Goal: Task Accomplishment & Management: Use online tool/utility

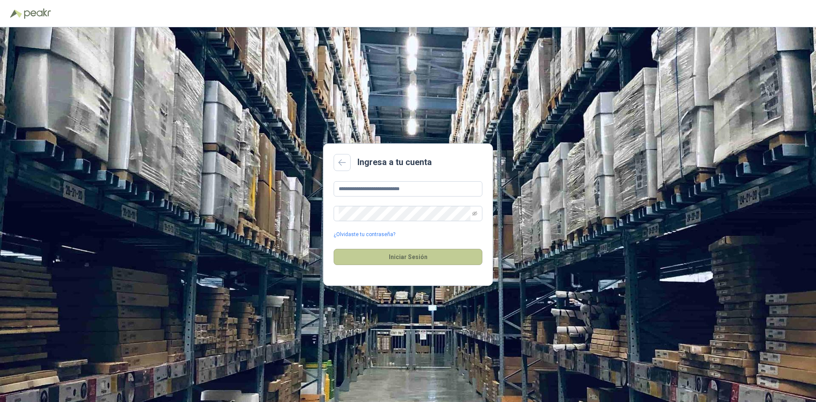
click at [406, 255] on button "Iniciar Sesión" at bounding box center [408, 257] width 149 height 16
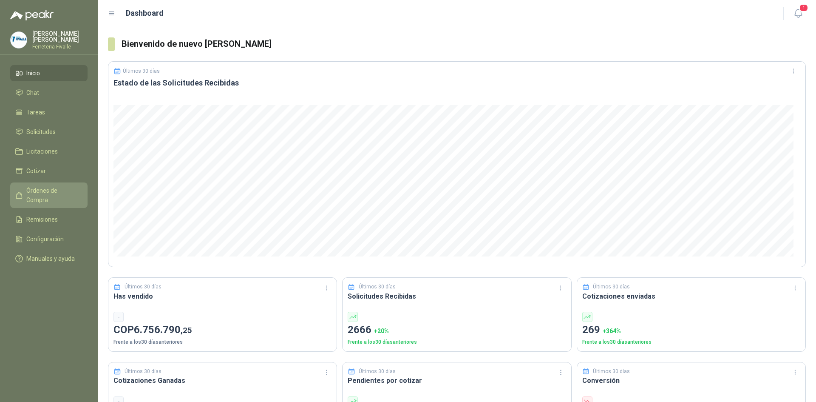
click at [37, 198] on span "Órdenes de Compra" at bounding box center [52, 195] width 53 height 19
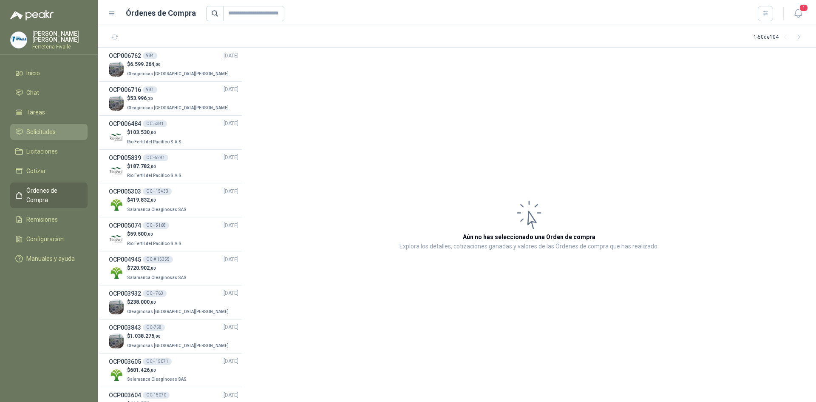
click at [32, 136] on span "Solicitudes" at bounding box center [40, 131] width 29 height 9
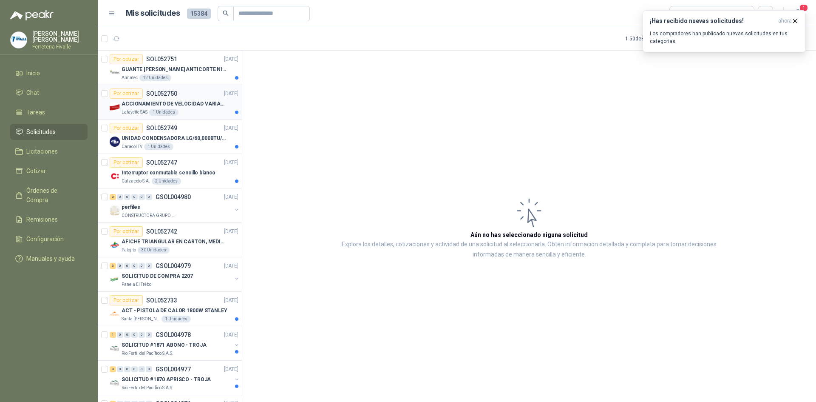
click at [185, 101] on p "ACCIONAMIENTO DE VELOCIDAD VARIABLE" at bounding box center [175, 104] width 106 height 8
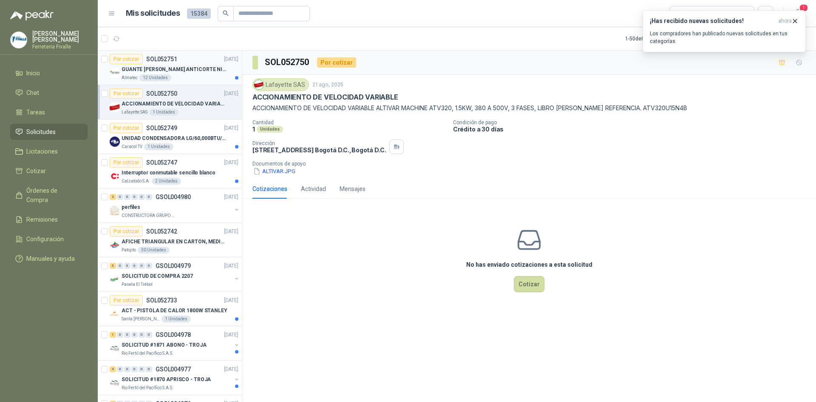
click at [182, 62] on div "Por cotizar SOL052751 [DATE]" at bounding box center [174, 59] width 129 height 10
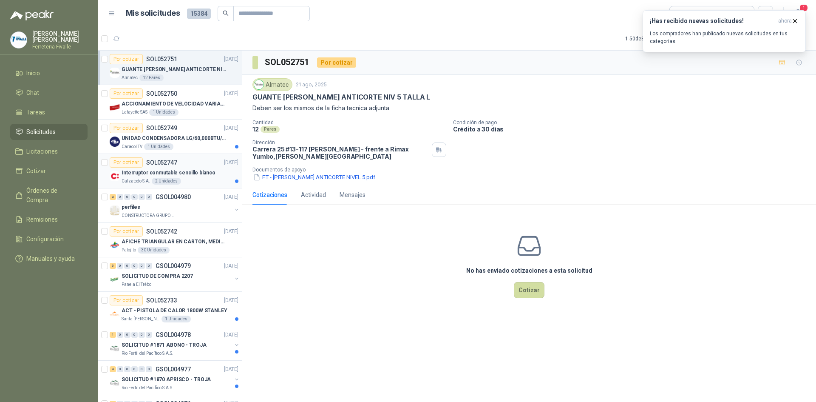
click at [182, 164] on div "Por cotizar SOL052747 [DATE]" at bounding box center [174, 162] width 129 height 10
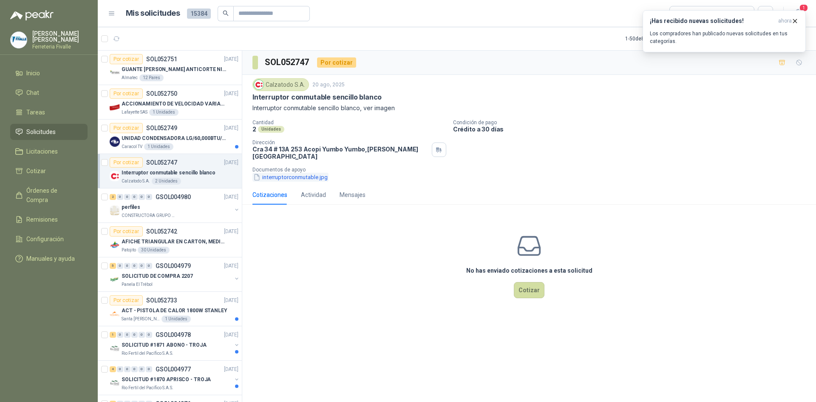
click at [259, 174] on icon "button" at bounding box center [257, 177] width 4 height 6
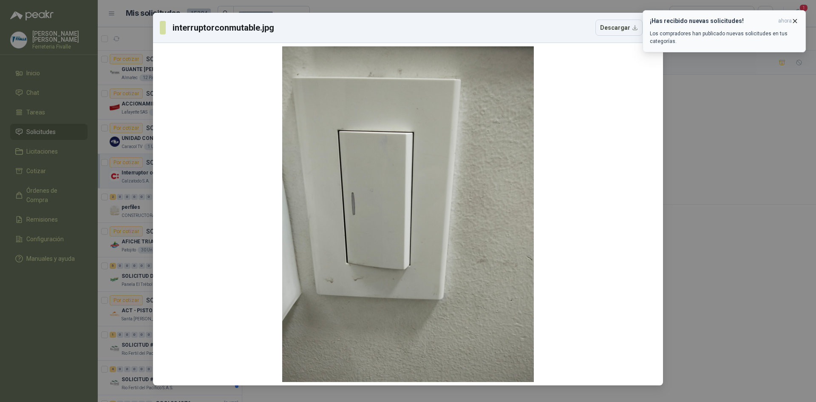
click at [795, 23] on icon "button" at bounding box center [795, 20] width 7 height 7
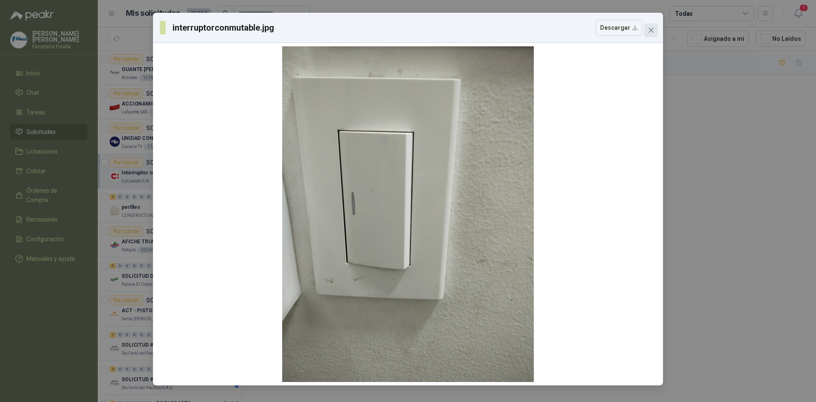
click at [646, 27] on span "Close" at bounding box center [652, 30] width 14 height 7
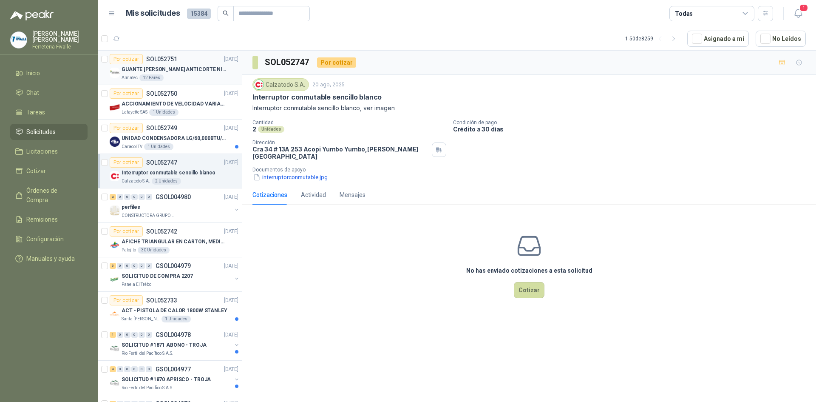
click at [179, 64] on div "Por cotizar SOL052751 [DATE]" at bounding box center [174, 59] width 129 height 10
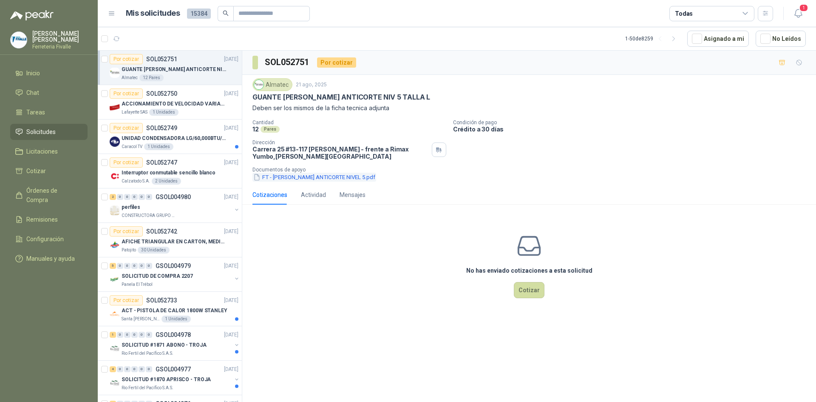
click at [256, 178] on icon "button" at bounding box center [256, 177] width 7 height 7
